Goal: Information Seeking & Learning: Find specific page/section

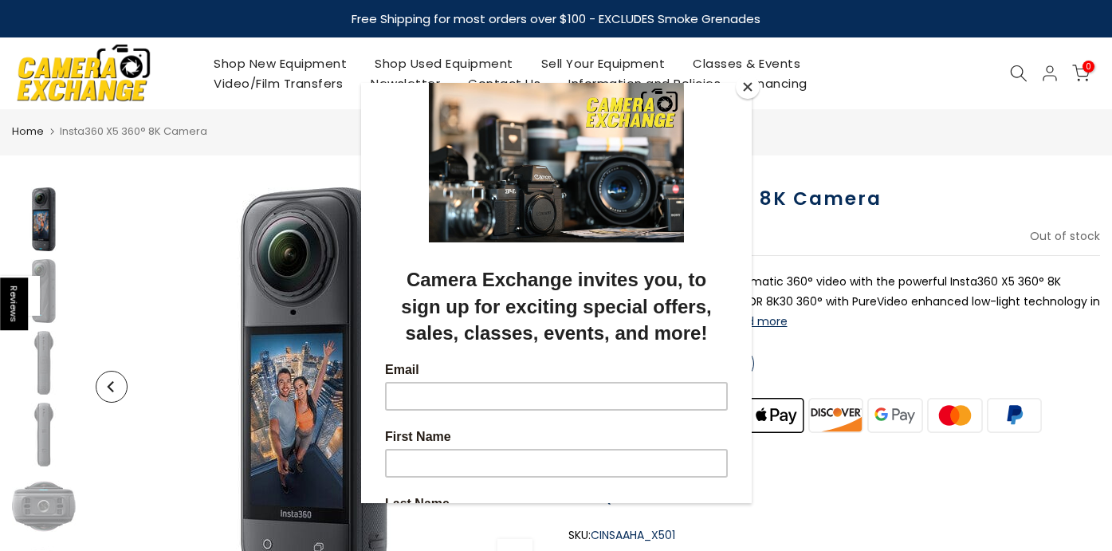
click at [751, 85] on button "Close" at bounding box center [748, 87] width 24 height 24
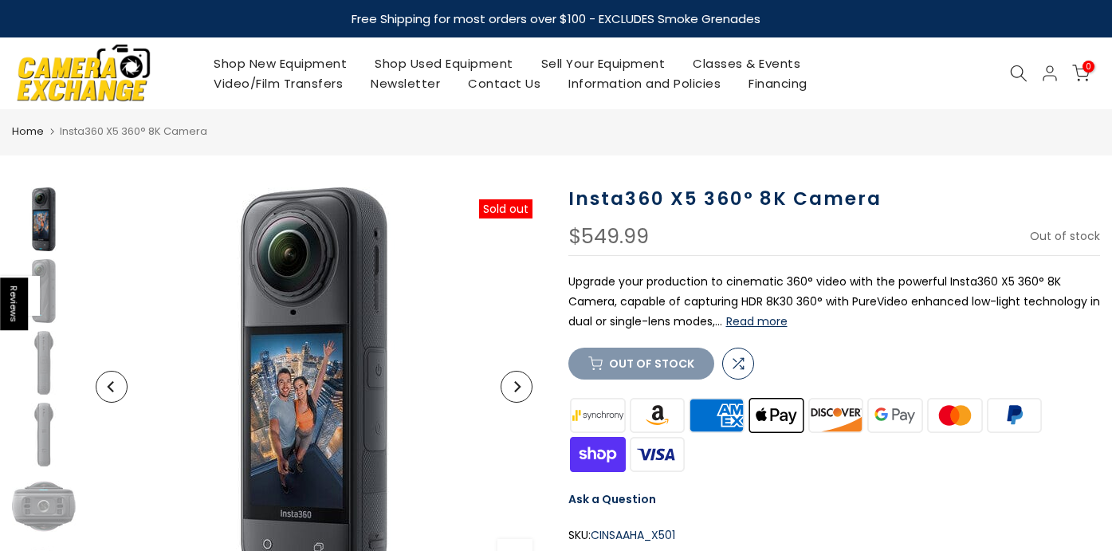
click at [514, 89] on link "Contact Us" at bounding box center [505, 83] width 100 height 20
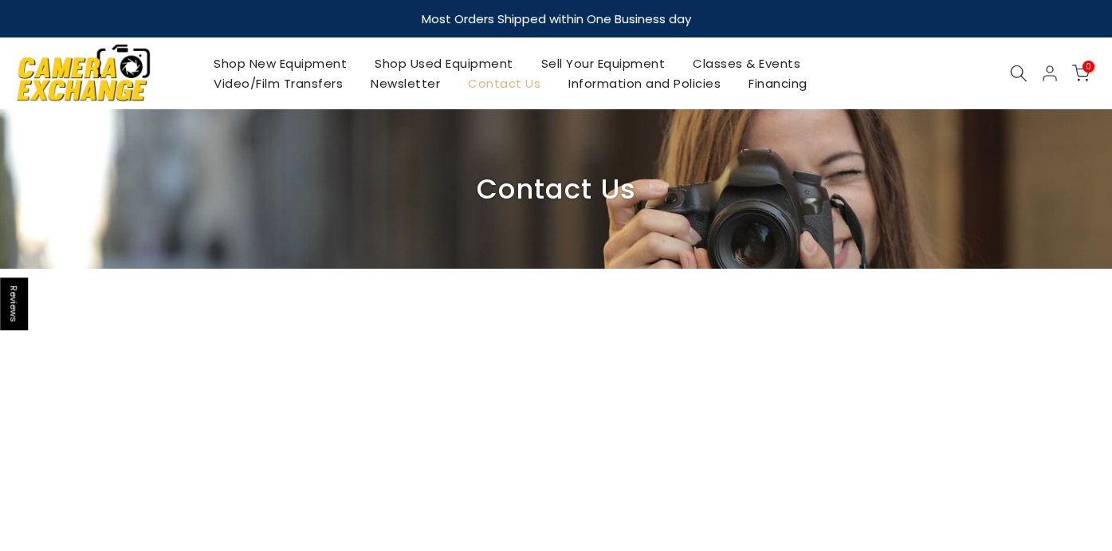
click at [1022, 79] on icon at bounding box center [1019, 74] width 18 height 18
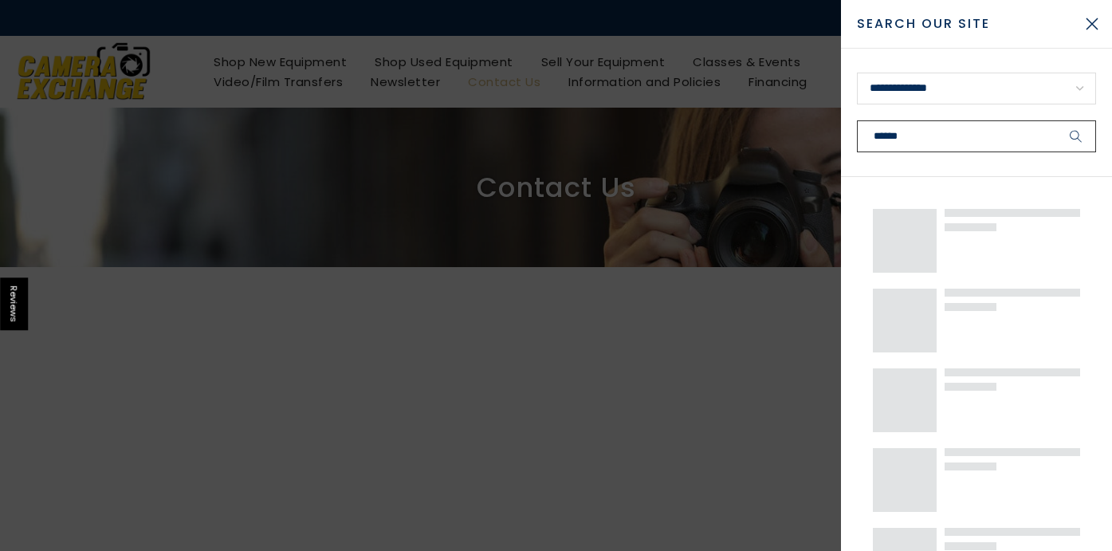
type input "******"
click at [1076, 136] on button "submit" at bounding box center [1077, 136] width 40 height 32
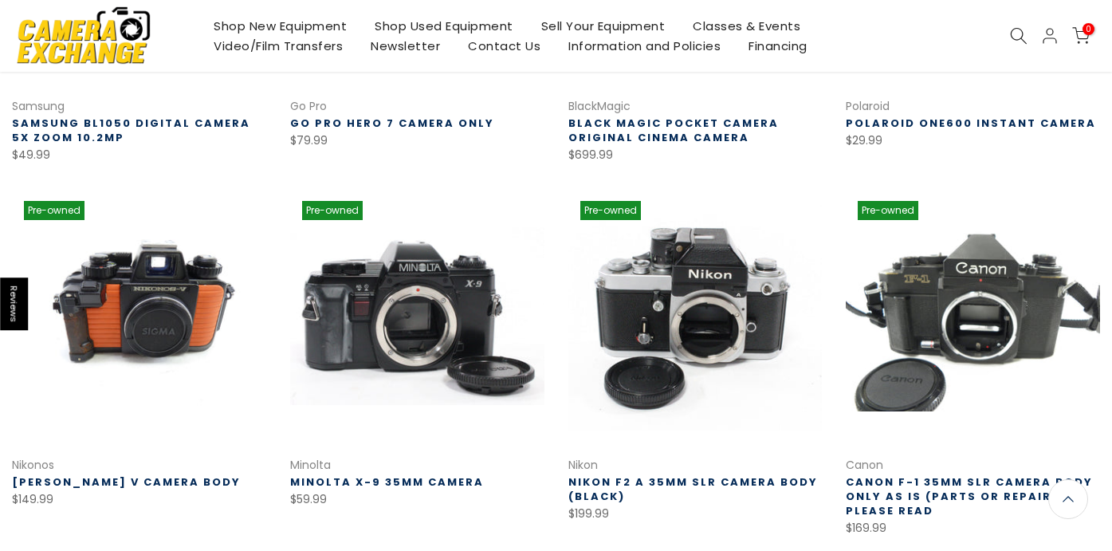
scroll to position [881, 0]
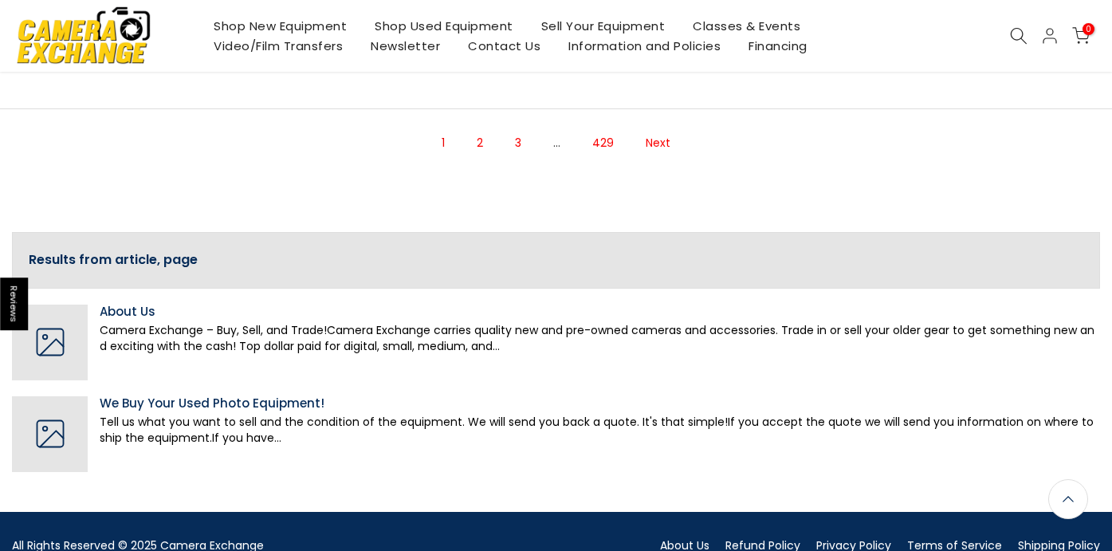
click at [482, 146] on link "2" at bounding box center [480, 143] width 22 height 28
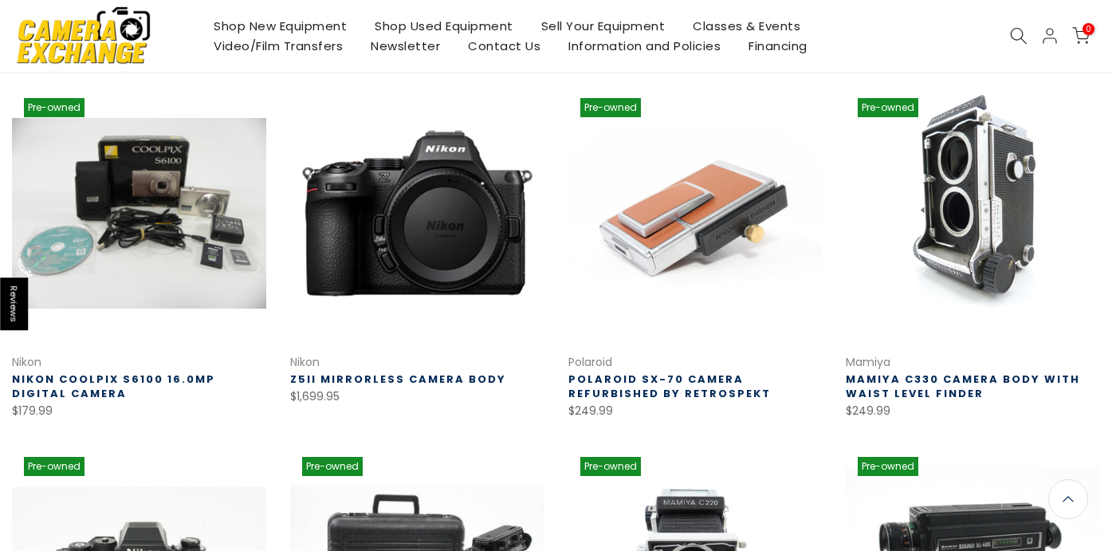
scroll to position [249, 0]
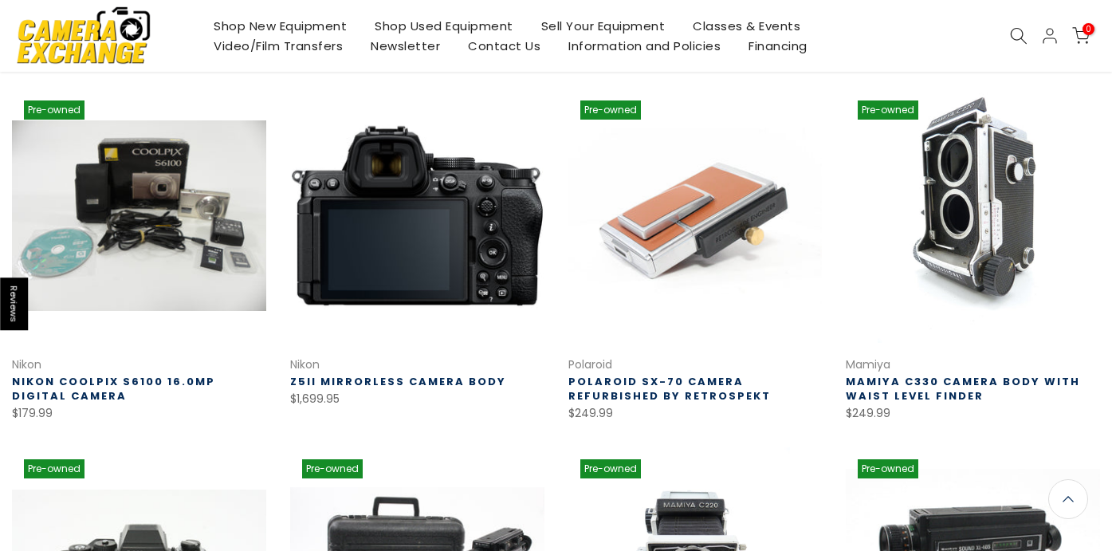
click at [445, 207] on link at bounding box center [417, 216] width 254 height 254
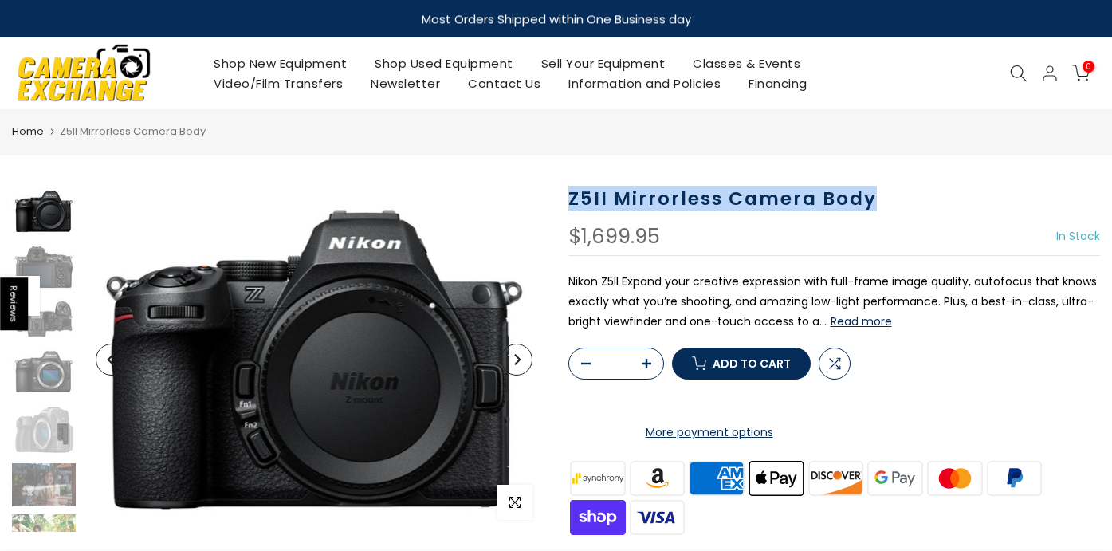
drag, startPoint x: 889, startPoint y: 208, endPoint x: 570, endPoint y: 203, distance: 319.0
click at [570, 203] on h1 "Z5II Mirrorless Camera Body" at bounding box center [835, 198] width 533 height 23
copy h1 "Z5II Mirrorless Camera Body"
